Goal: Share content

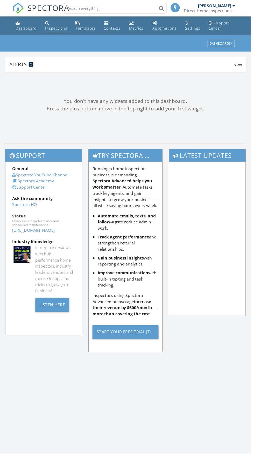
click at [47, 23] on div "Inspections" at bounding box center [48, 23] width 4 height 4
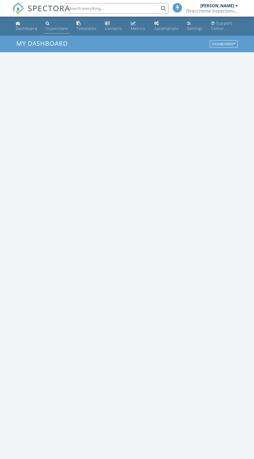
scroll to position [887, 254]
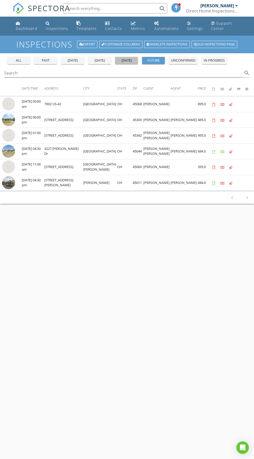
click at [127, 60] on div "tomorrow" at bounding box center [126, 60] width 19 height 5
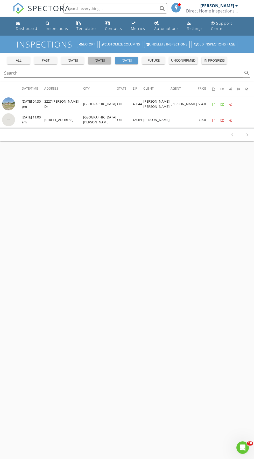
click at [105, 61] on div "today" at bounding box center [99, 60] width 19 height 5
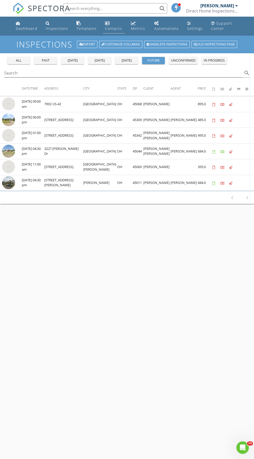
click at [112, 28] on div "Contacts" at bounding box center [113, 28] width 17 height 5
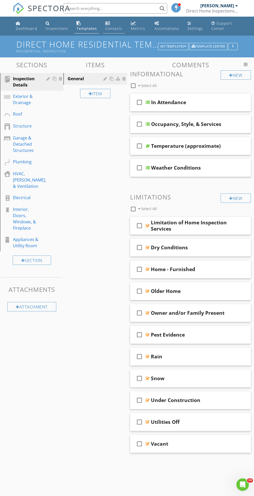
click at [107, 23] on div "Contacts" at bounding box center [107, 23] width 5 height 4
click at [233, 49] on button "button" at bounding box center [233, 46] width 10 height 7
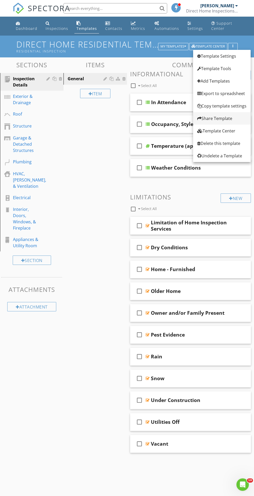
click at [230, 118] on div "Share Template" at bounding box center [221, 118] width 49 height 6
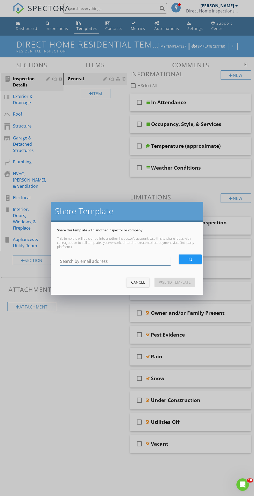
click at [128, 259] on input "Search by email address" at bounding box center [115, 261] width 111 height 9
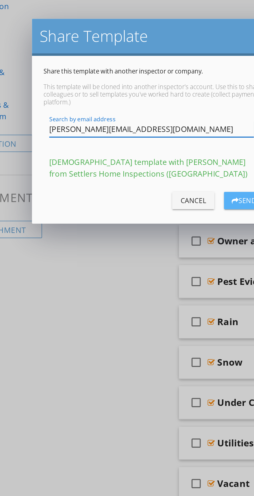
type input "[PERSON_NAME][EMAIL_ADDRESS][DOMAIN_NAME]"
click at [161, 291] on div "button" at bounding box center [161, 291] width 4 height 4
